Goal: Task Accomplishment & Management: Complete application form

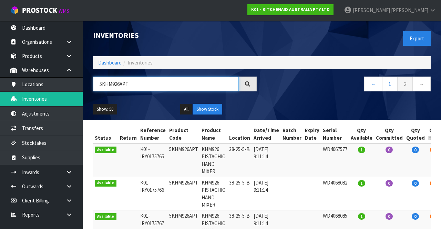
click at [146, 84] on input "5KHM926APT" at bounding box center [166, 84] width 146 height 15
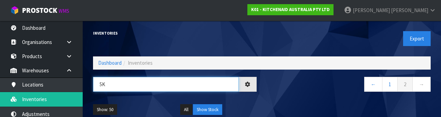
type input "5"
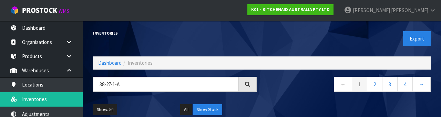
click at [291, 97] on div "← 1 2 3 4 →" at bounding box center [349, 88] width 174 height 22
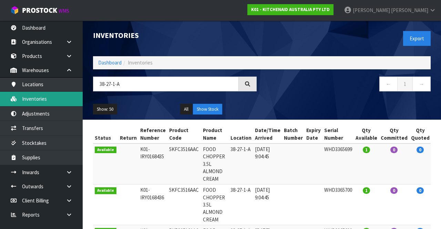
click at [54, 105] on link "Inventories" at bounding box center [41, 99] width 83 height 14
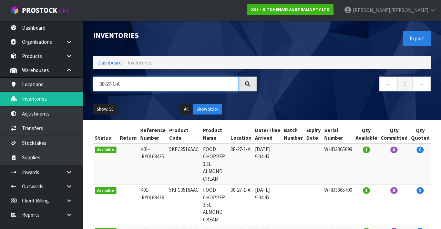
click at [149, 84] on input "38-27-1-A" at bounding box center [166, 84] width 146 height 15
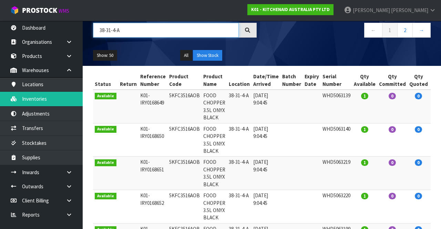
scroll to position [53, 0]
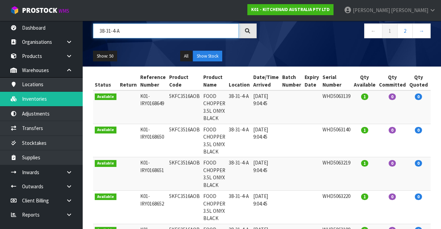
click at [167, 33] on input "38-31-4-A" at bounding box center [166, 30] width 146 height 15
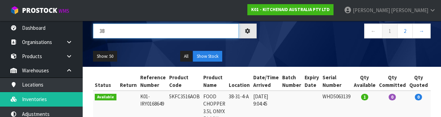
type input "3"
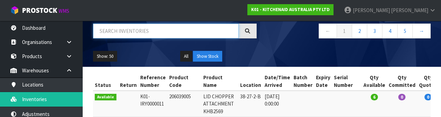
click at [157, 33] on input "text" at bounding box center [166, 30] width 146 height 15
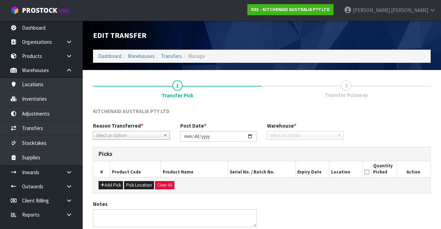
type input "[DATE]"
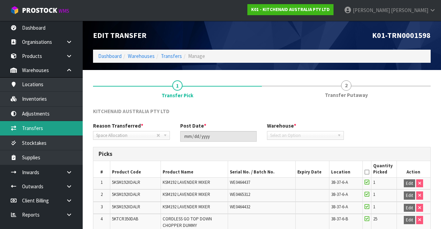
click at [49, 127] on link "Transfers" at bounding box center [41, 128] width 83 height 14
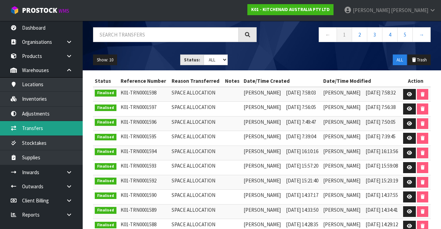
scroll to position [51, 0]
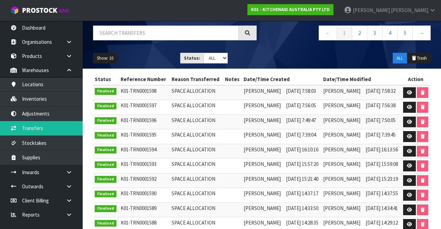
click at [177, 86] on td "SPACE ALLOCATION" at bounding box center [196, 92] width 53 height 15
click at [165, 31] on input "text" at bounding box center [166, 33] width 146 height 15
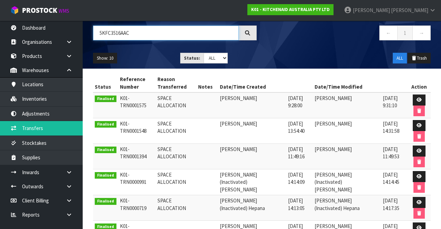
type input "5KFC3516AAC"
click at [414, 98] on link at bounding box center [419, 99] width 13 height 11
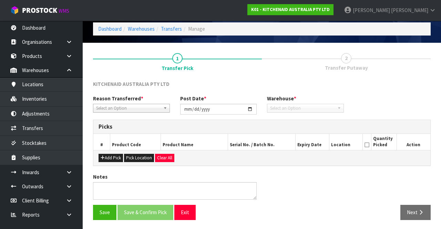
type input "[DATE]"
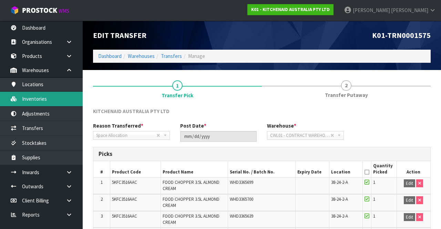
click at [49, 96] on link "Inventories" at bounding box center [41, 99] width 83 height 14
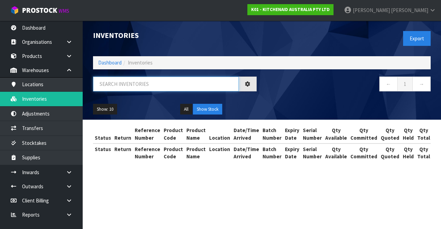
click at [152, 78] on input "text" at bounding box center [166, 84] width 146 height 15
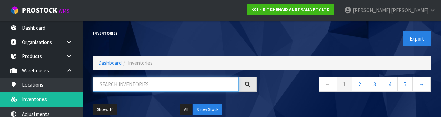
click at [118, 83] on input "text" at bounding box center [166, 84] width 146 height 15
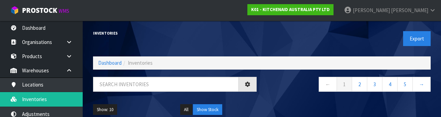
click at [198, 31] on div "Inventories" at bounding box center [175, 33] width 174 height 25
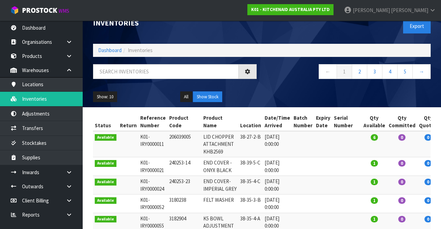
scroll to position [13, 0]
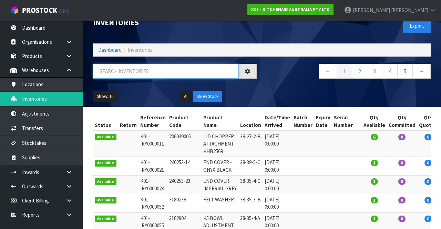
click at [152, 68] on input "text" at bounding box center [166, 71] width 146 height 15
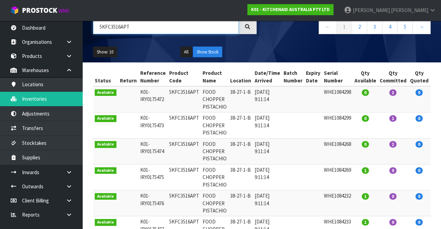
scroll to position [59, 0]
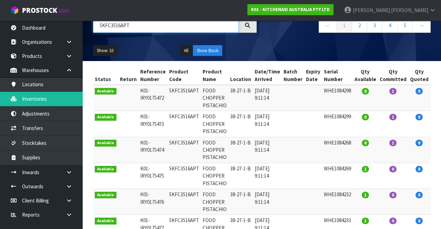
type input "5KFC3516APT"
click at [99, 54] on button "Show: 10" at bounding box center [105, 50] width 24 height 11
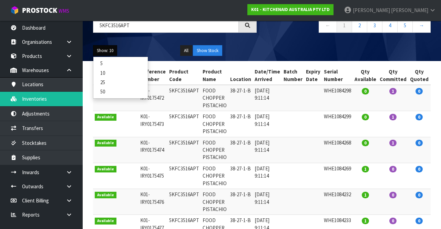
click at [109, 90] on link "50" at bounding box center [120, 91] width 54 height 9
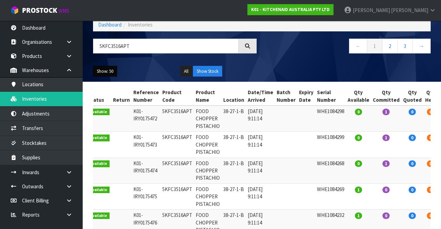
scroll to position [39, 0]
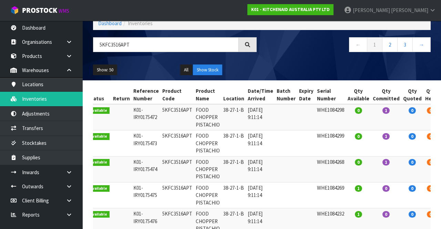
copy td "5KFC3516APT"
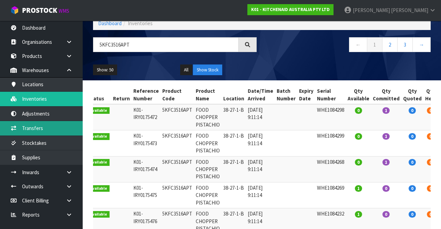
click at [51, 129] on link "Transfers" at bounding box center [41, 128] width 83 height 14
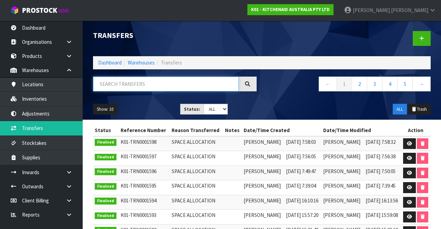
paste input "5KFC3516APT"
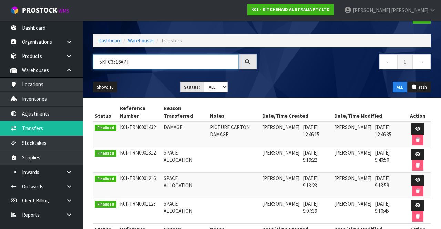
scroll to position [22, 0]
type input "5KFC3516APT"
click at [419, 130] on icon at bounding box center [418, 129] width 5 height 4
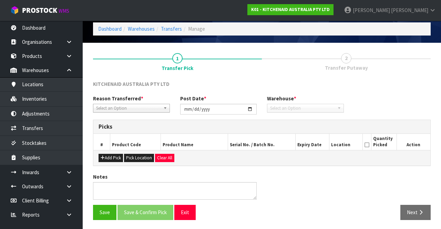
type input "[DATE]"
type textarea "PICTURE CARTON DAMAGE"
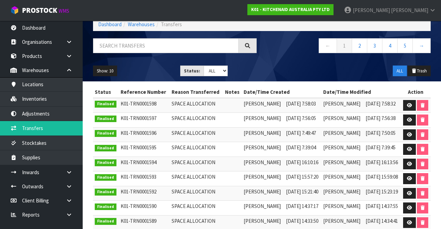
scroll to position [41, 0]
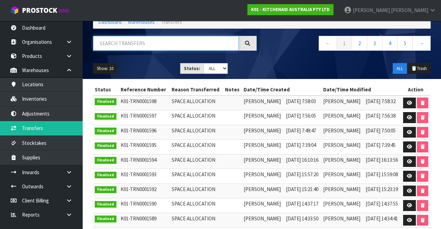
paste input "5KFC3516APT"
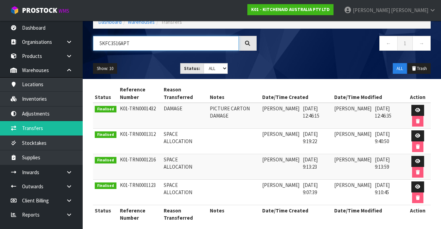
type input "5KFC3516APT"
click at [419, 134] on icon at bounding box center [418, 135] width 5 height 4
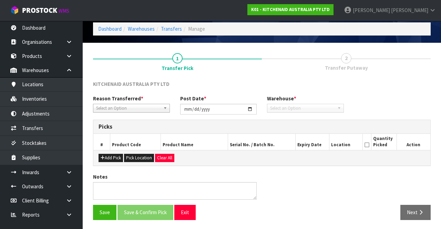
type input "[DATE]"
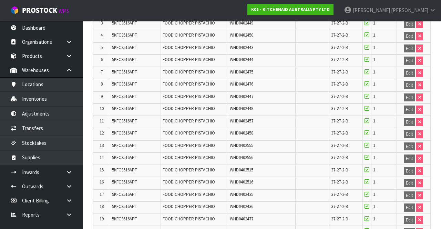
scroll to position [185, 0]
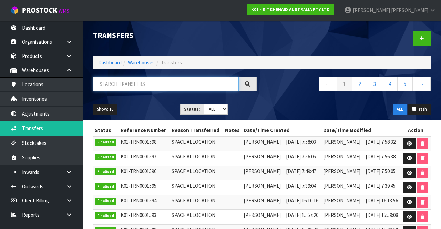
click at [153, 77] on input "text" at bounding box center [166, 84] width 146 height 15
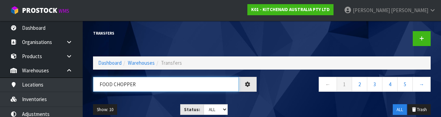
type input "FOOD CHOPPER"
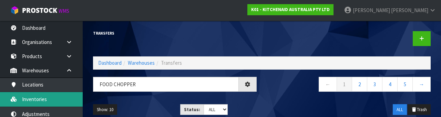
click at [47, 98] on link "Inventories" at bounding box center [41, 99] width 83 height 14
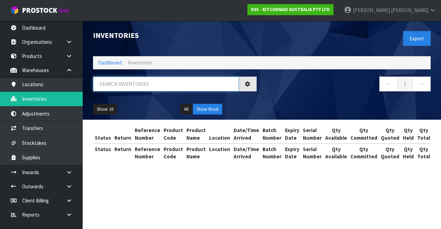
click at [140, 85] on input "text" at bounding box center [166, 84] width 146 height 15
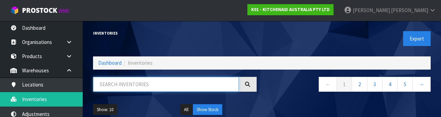
click at [119, 82] on input "text" at bounding box center [166, 84] width 146 height 15
paste input "FOOD CHOPPER"
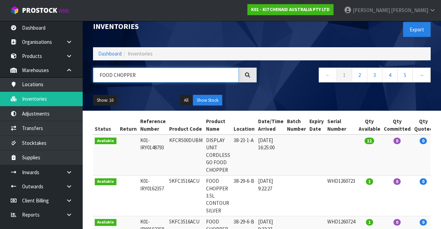
scroll to position [7, 0]
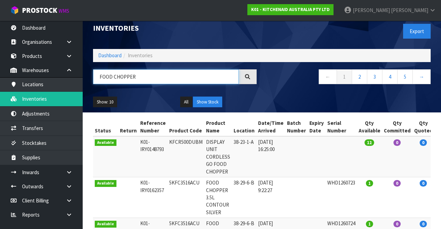
click at [150, 74] on input "FOOD CHOPPER" at bounding box center [166, 76] width 146 height 15
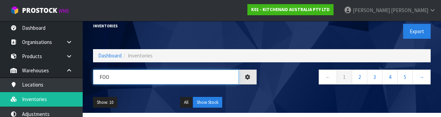
type input "FO"
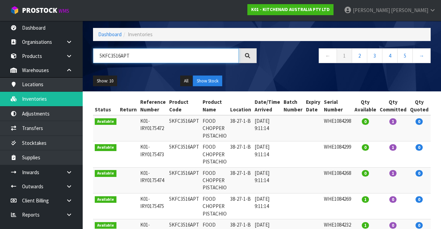
scroll to position [29, 0]
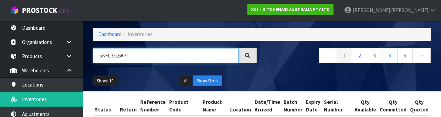
type input "5KFC3516APT"
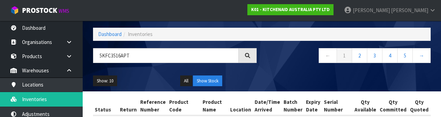
click at [77, 54] on link at bounding box center [72, 56] width 22 height 14
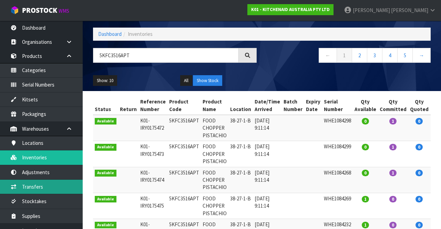
click at [27, 185] on link "Transfers" at bounding box center [41, 187] width 83 height 14
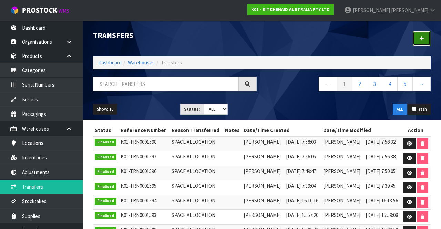
click at [421, 38] on icon at bounding box center [422, 38] width 5 height 5
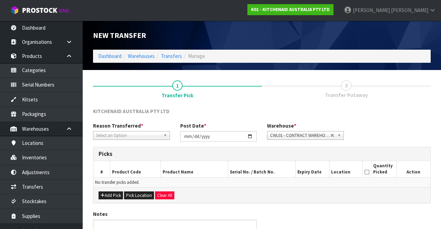
click at [136, 132] on span "Select an Option" at bounding box center [128, 135] width 64 height 8
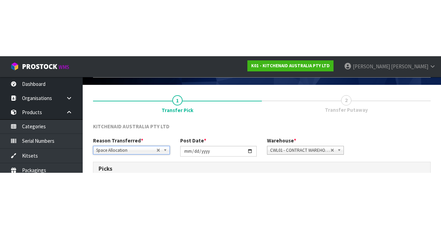
scroll to position [37, 0]
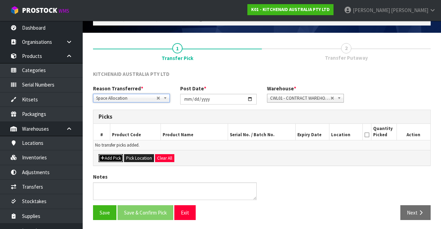
click at [108, 155] on button "Add Pick" at bounding box center [111, 158] width 24 height 8
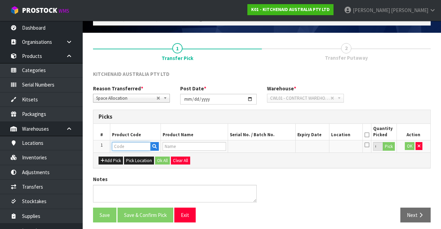
click at [132, 143] on input "text" at bounding box center [131, 146] width 39 height 9
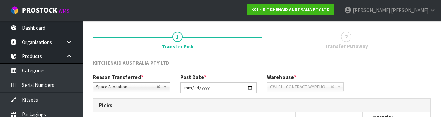
scroll to position [121, 0]
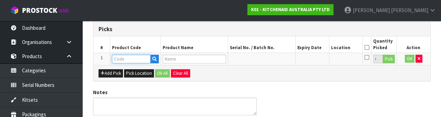
paste input "FOOD CHOPPER"
type input "FO"
click at [154, 59] on icon "button" at bounding box center [154, 59] width 4 height 4
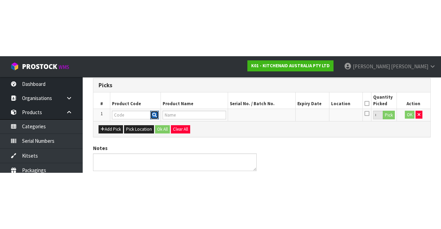
scroll to position [39, 0]
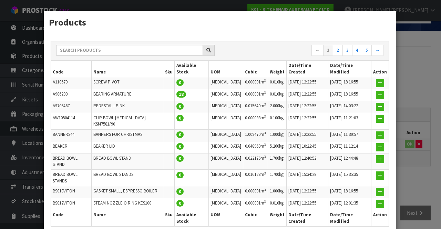
click at [430, 108] on div "Products ← 1 2 3 4 5 → Code Name Sku Available Stock UOM Cubic Weight Date/Time…" at bounding box center [220, 114] width 441 height 229
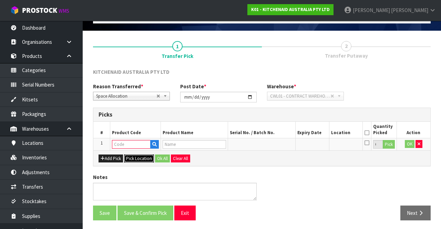
click at [133, 155] on button "Pick Location" at bounding box center [139, 159] width 30 height 8
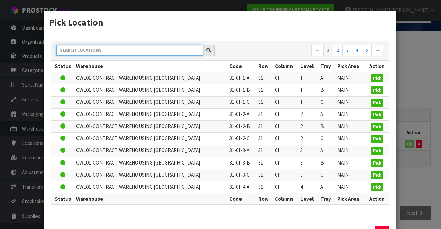
click at [141, 48] on input "text" at bounding box center [129, 50] width 147 height 11
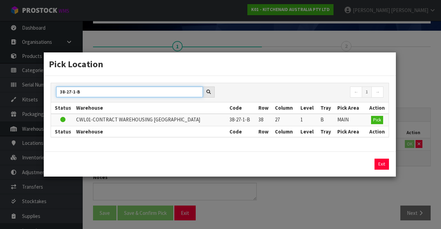
type input "38-27-1-B"
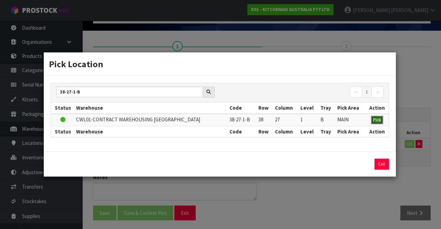
click at [379, 118] on span "Pick" at bounding box center [378, 120] width 8 height 6
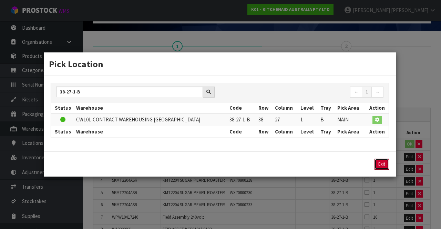
click at [384, 163] on button "Exit" at bounding box center [382, 164] width 14 height 11
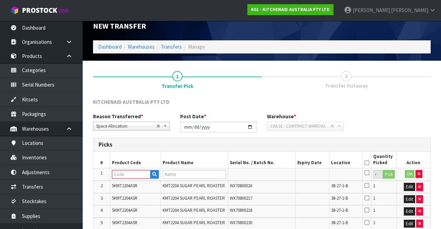
scroll to position [8, 0]
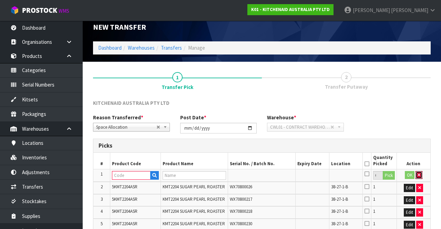
click at [419, 175] on icon "button" at bounding box center [419, 175] width 3 height 4
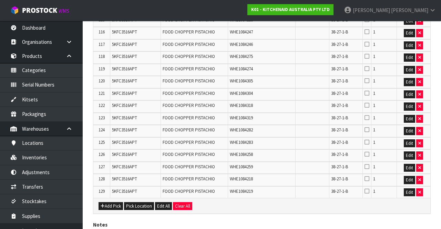
scroll to position [1576, 0]
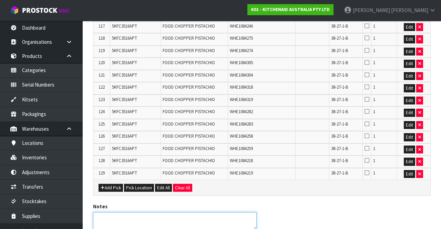
click at [141, 212] on textarea at bounding box center [175, 221] width 164 height 18
click at [214, 212] on textarea at bounding box center [175, 221] width 164 height 18
copy span "38-27-1-B"
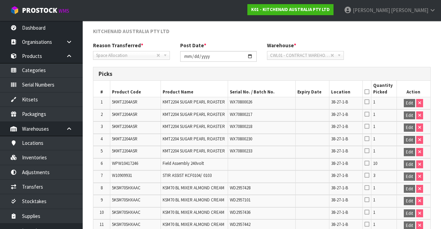
scroll to position [100, 0]
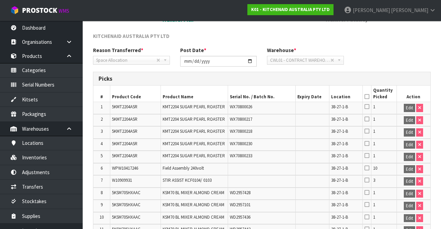
click at [368, 97] on icon at bounding box center [367, 97] width 5 height 0
click at [369, 168] on icon at bounding box center [367, 168] width 5 height 6
click at [367, 97] on icon at bounding box center [367, 97] width 5 height 0
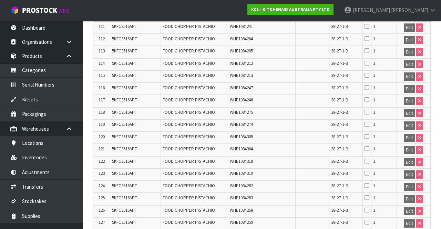
scroll to position [1586, 0]
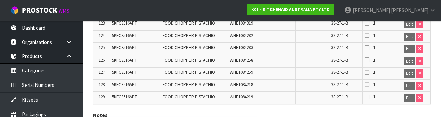
scroll to position [1695, 0]
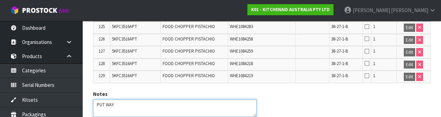
type textarea "PUT"
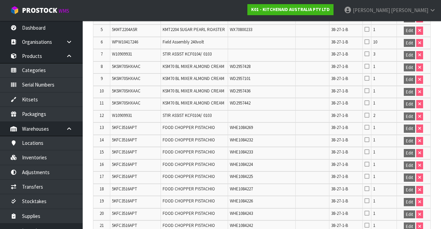
scroll to position [0, 0]
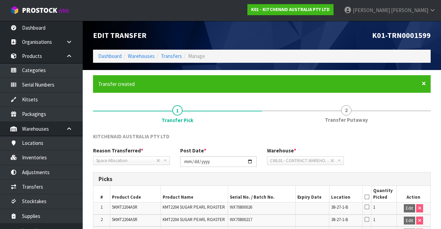
click at [425, 83] on span "×" at bounding box center [424, 84] width 4 height 10
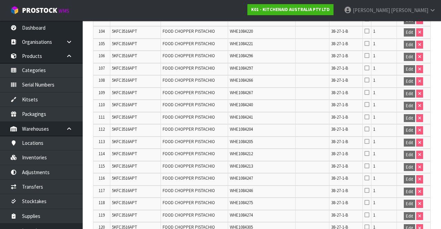
scroll to position [1561, 0]
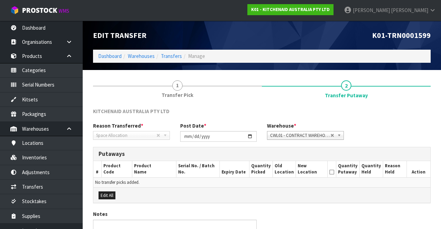
scroll to position [37, 0]
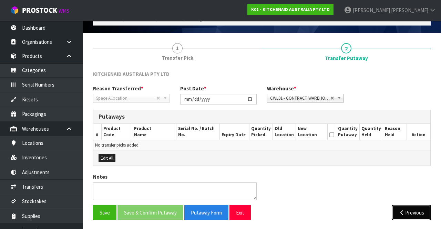
click at [411, 206] on button "Previous" at bounding box center [411, 212] width 39 height 15
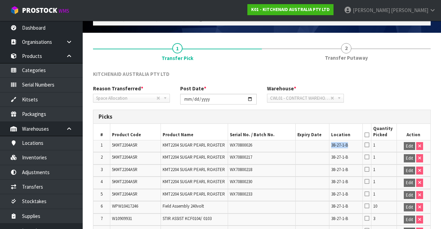
copy span "38-27-1-B"
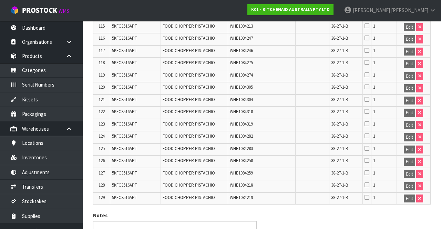
scroll to position [1561, 0]
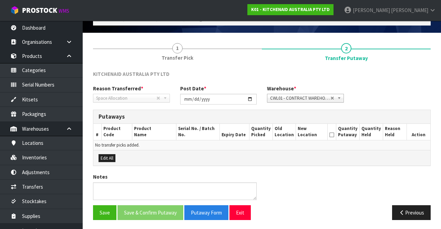
scroll to position [37, 0]
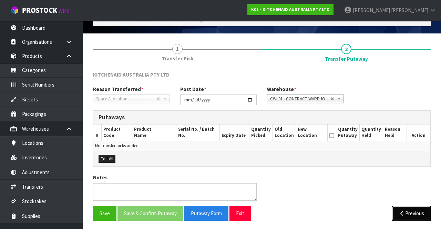
click at [414, 210] on button "Previous" at bounding box center [411, 213] width 39 height 15
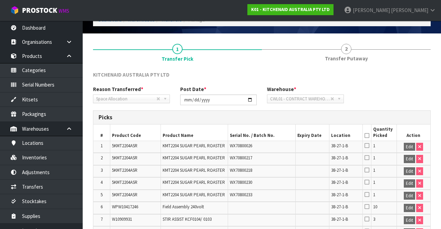
click at [369, 136] on icon at bounding box center [367, 136] width 5 height 0
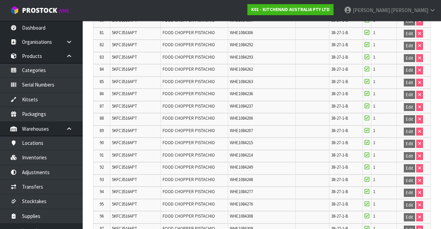
scroll to position [1561, 0]
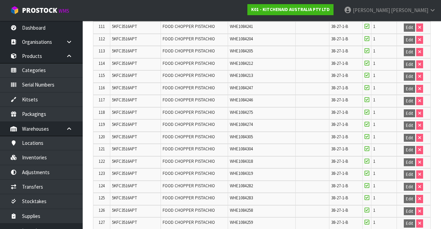
scroll to position [1586, 0]
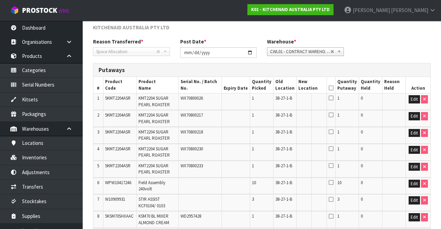
scroll to position [103, 0]
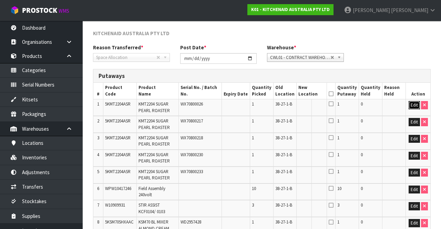
click at [410, 106] on button "Edit" at bounding box center [414, 105] width 11 height 8
click at [317, 104] on input "text" at bounding box center [308, 105] width 18 height 9
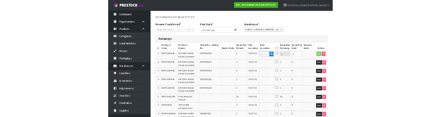
scroll to position [99, 0]
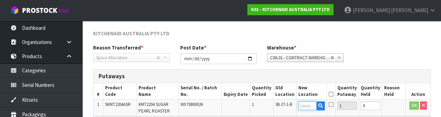
type input "38-27-1-B"
click at [312, 106] on input "38-27-1-B" at bounding box center [308, 105] width 18 height 9
click at [412, 106] on button "OK" at bounding box center [415, 105] width 10 height 8
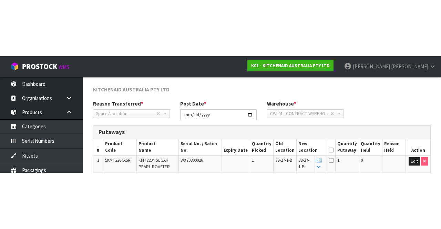
scroll to position [103, 0]
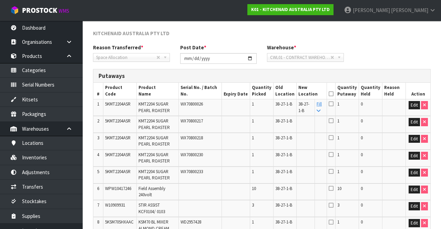
click at [322, 106] on link "Fill" at bounding box center [319, 107] width 5 height 12
click at [334, 94] on icon at bounding box center [331, 94] width 5 height 0
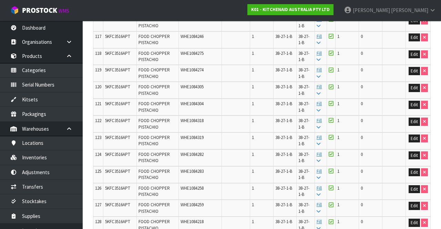
scroll to position [2224, 0]
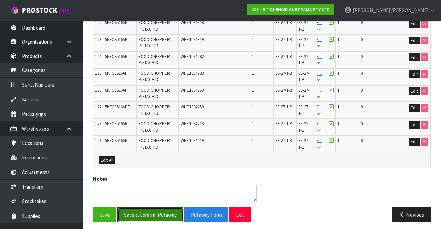
click at [148, 210] on button "Save & Confirm Putaway" at bounding box center [151, 214] width 66 height 15
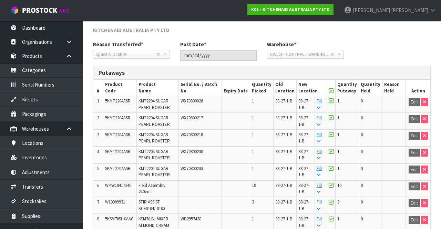
scroll to position [108, 0]
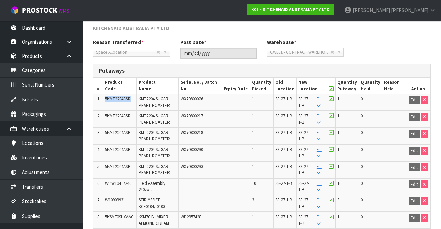
click at [239, 166] on td at bounding box center [236, 169] width 28 height 17
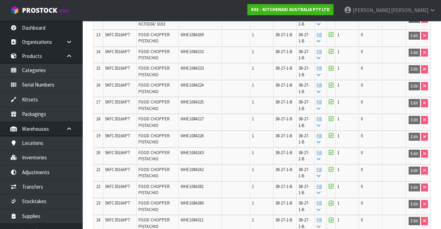
click at [230, 153] on td at bounding box center [236, 156] width 28 height 17
copy span "5KFC3516APT"
click at [422, 10] on span "[PERSON_NAME]" at bounding box center [409, 10] width 37 height 7
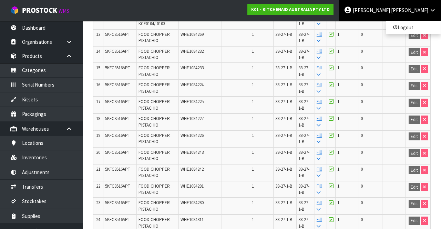
click at [411, 32] on ul "Logout" at bounding box center [413, 27] width 55 height 13
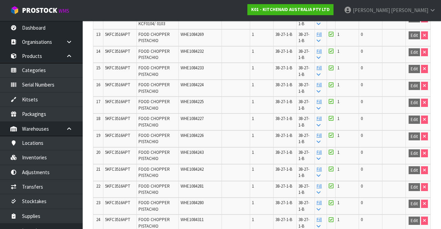
click at [420, 13] on span "[PERSON_NAME]" at bounding box center [409, 10] width 37 height 7
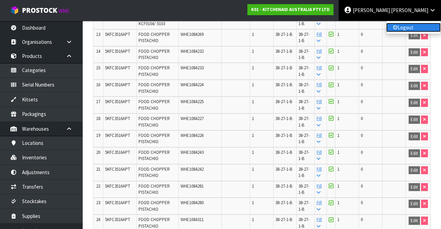
click at [412, 24] on link "Logout" at bounding box center [414, 27] width 54 height 9
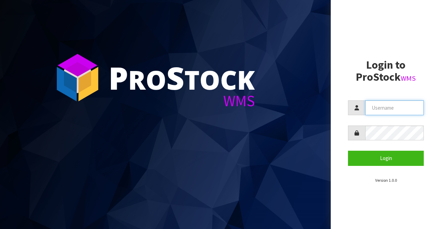
click at [389, 108] on input "text" at bounding box center [395, 107] width 59 height 15
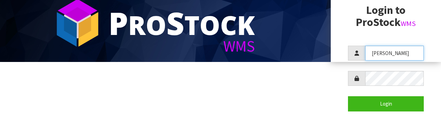
scroll to position [58, 0]
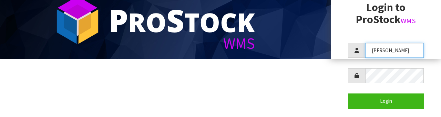
type input "[PERSON_NAME]"
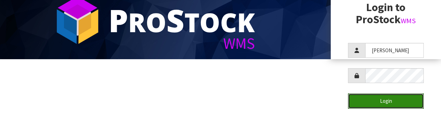
click at [397, 100] on button "Login" at bounding box center [386, 100] width 76 height 15
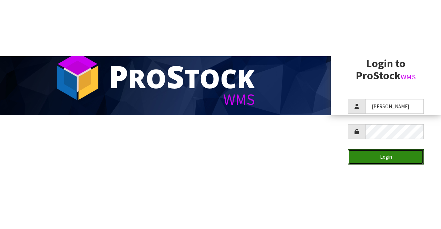
scroll to position [0, 0]
